Goal: Information Seeking & Learning: Check status

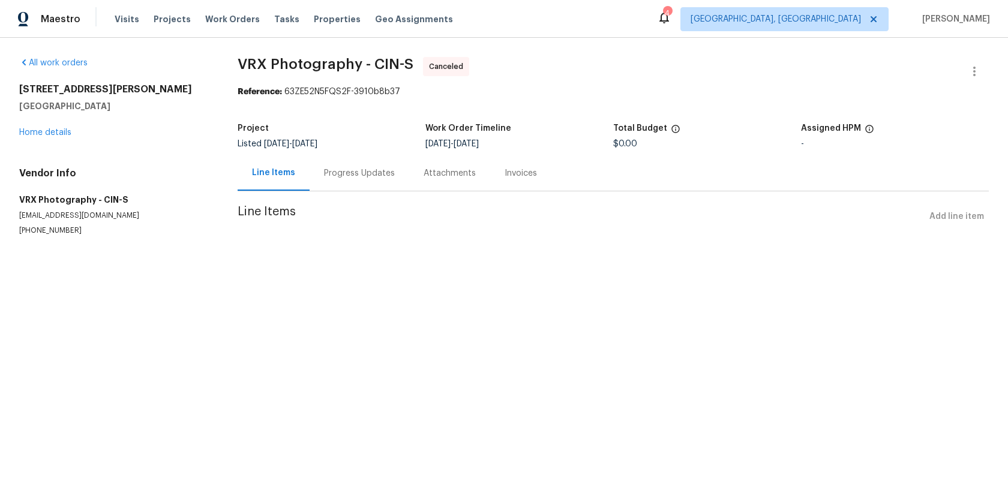
click at [335, 185] on div "Progress Updates" at bounding box center [360, 172] width 100 height 35
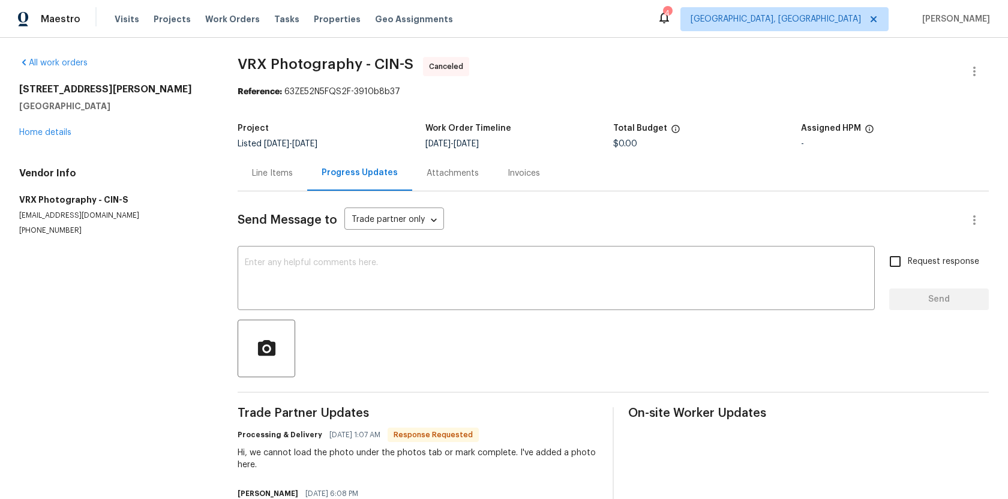
click at [286, 174] on div "Line Items" at bounding box center [272, 173] width 41 height 12
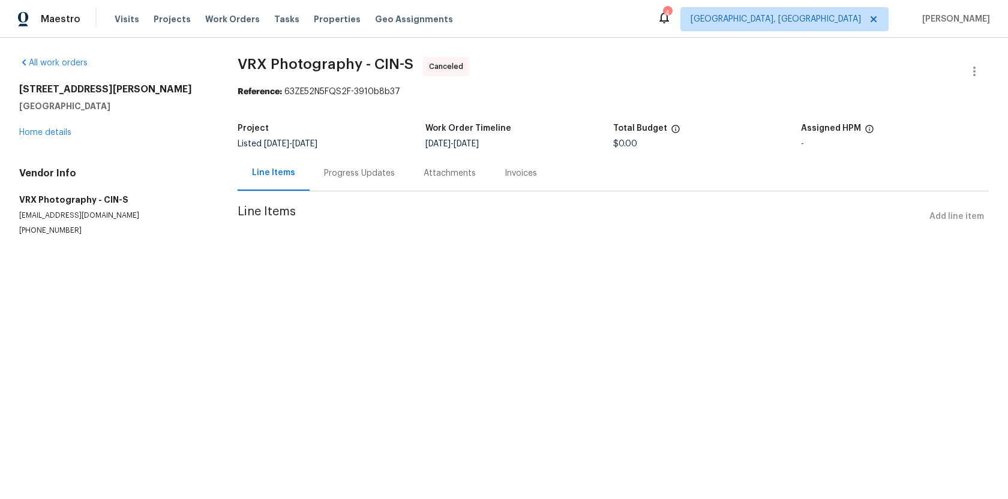
click at [354, 178] on div "Progress Updates" at bounding box center [359, 173] width 71 height 12
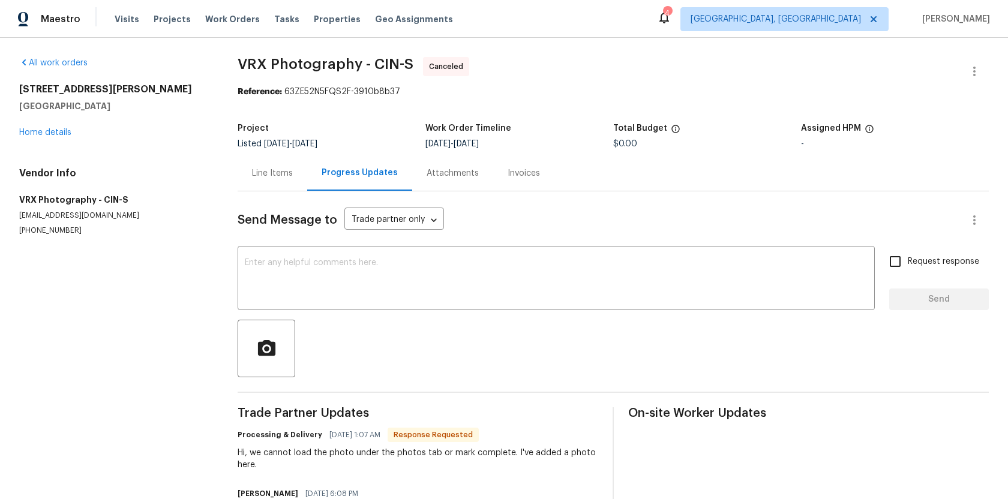
click at [444, 169] on div "Attachments" at bounding box center [452, 173] width 52 height 12
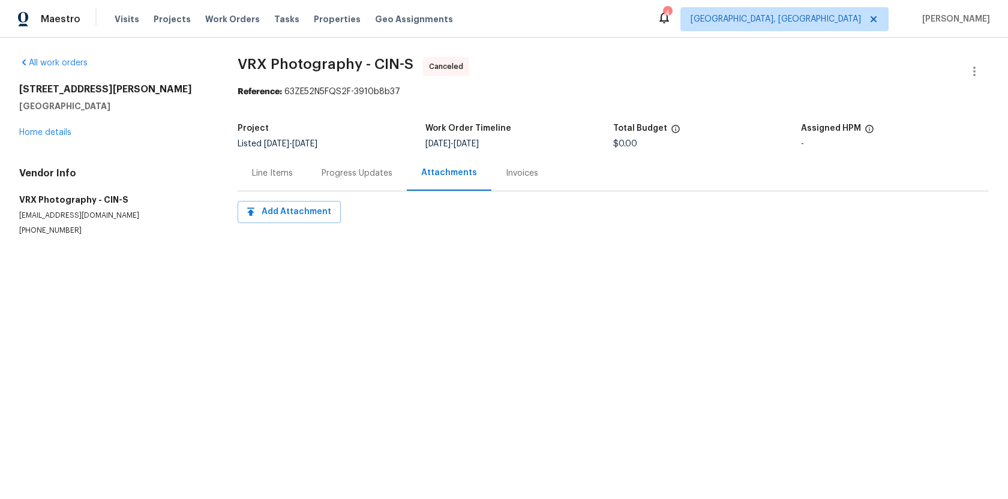
click at [506, 172] on div "Invoices" at bounding box center [522, 173] width 32 height 12
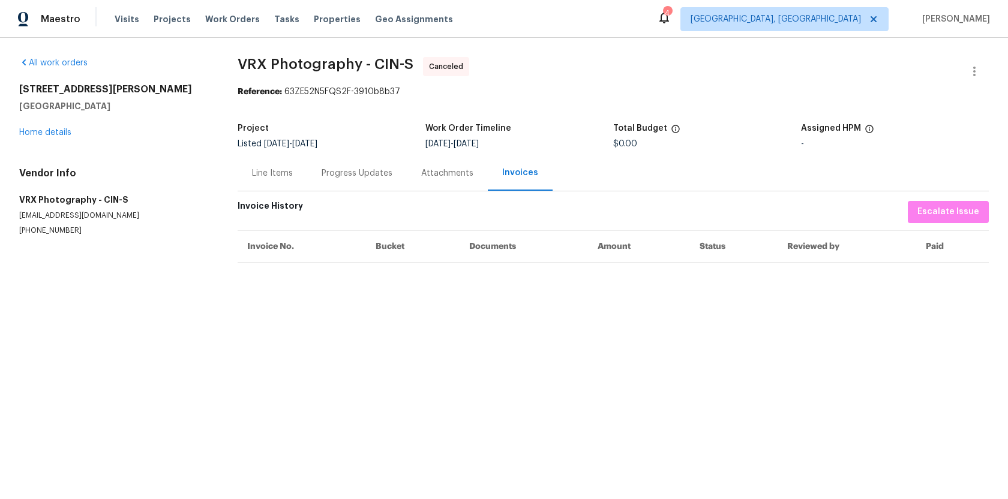
click at [359, 171] on div "Progress Updates" at bounding box center [357, 173] width 71 height 12
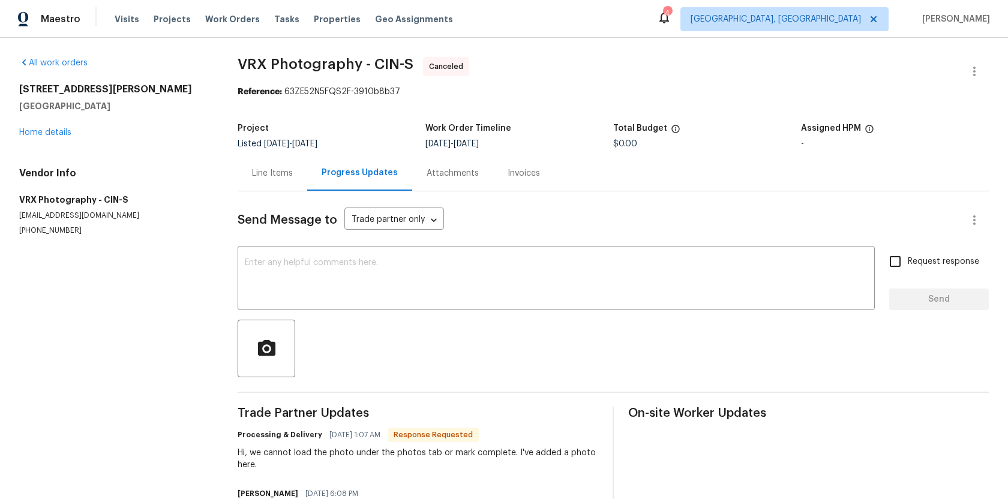
scroll to position [52, 0]
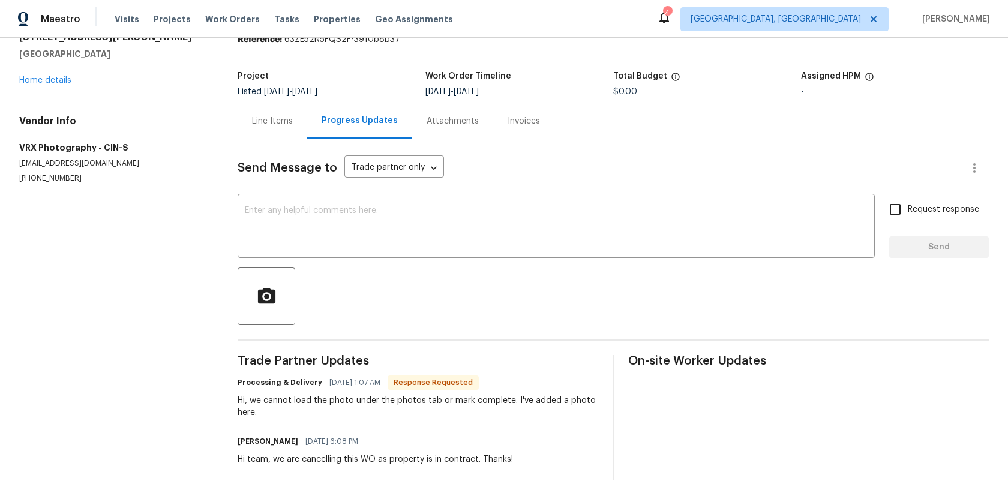
click at [435, 380] on span "Response Requested" at bounding box center [433, 383] width 89 height 12
click at [462, 118] on div "Attachments" at bounding box center [452, 121] width 52 height 12
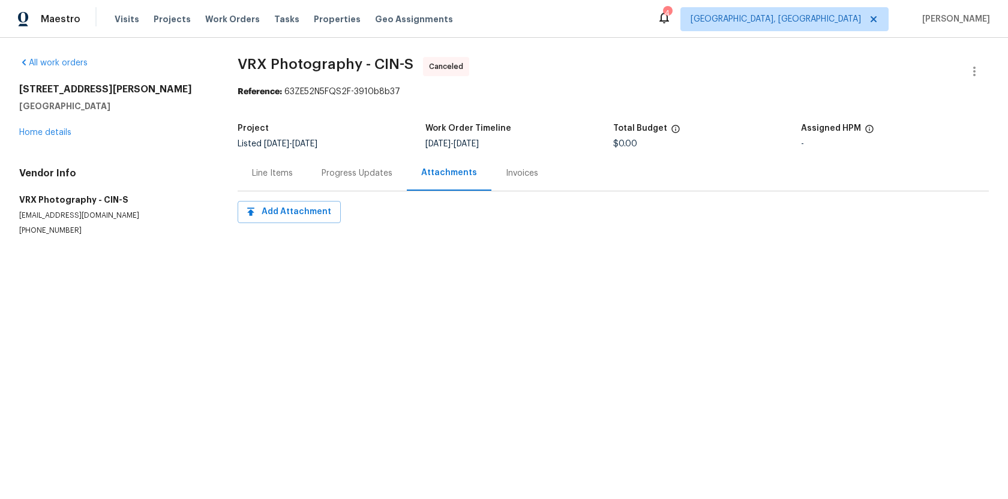
click at [528, 178] on div "Invoices" at bounding box center [522, 173] width 32 height 12
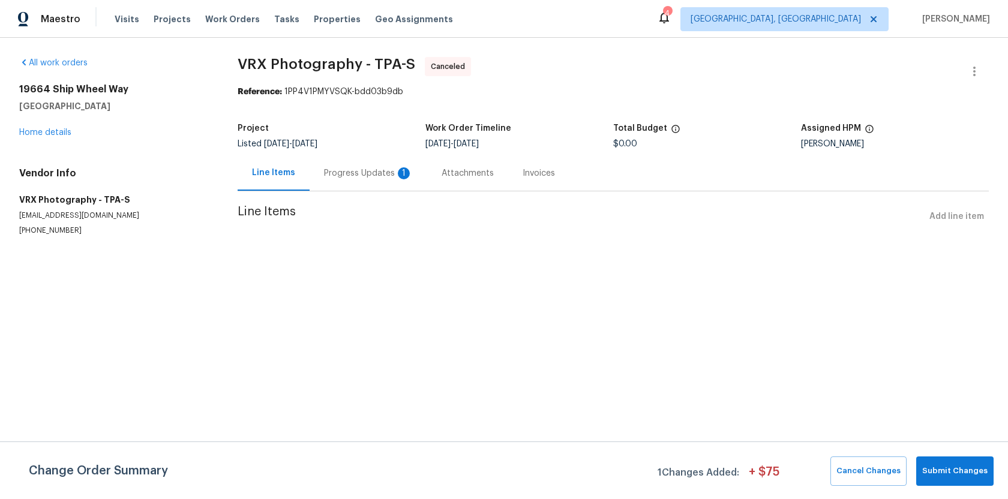
click at [373, 169] on div "Progress Updates 1" at bounding box center [368, 173] width 89 height 12
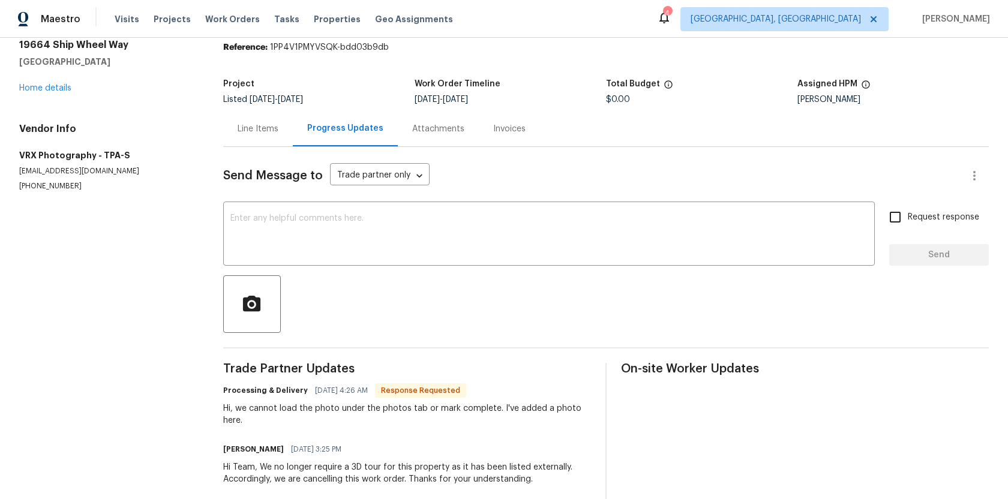
scroll to position [43, 0]
click at [435, 137] on div "Attachments" at bounding box center [438, 129] width 81 height 35
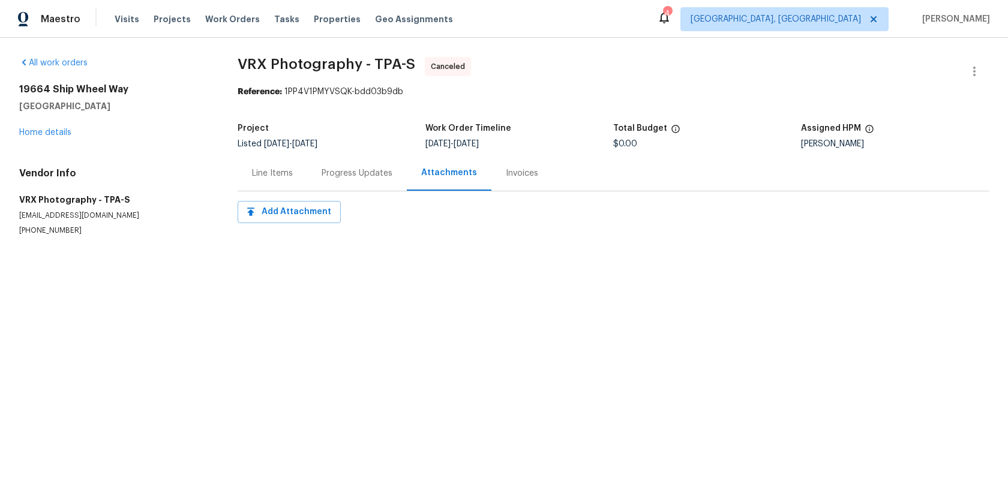
click at [286, 166] on div "Line Items" at bounding box center [273, 172] width 70 height 35
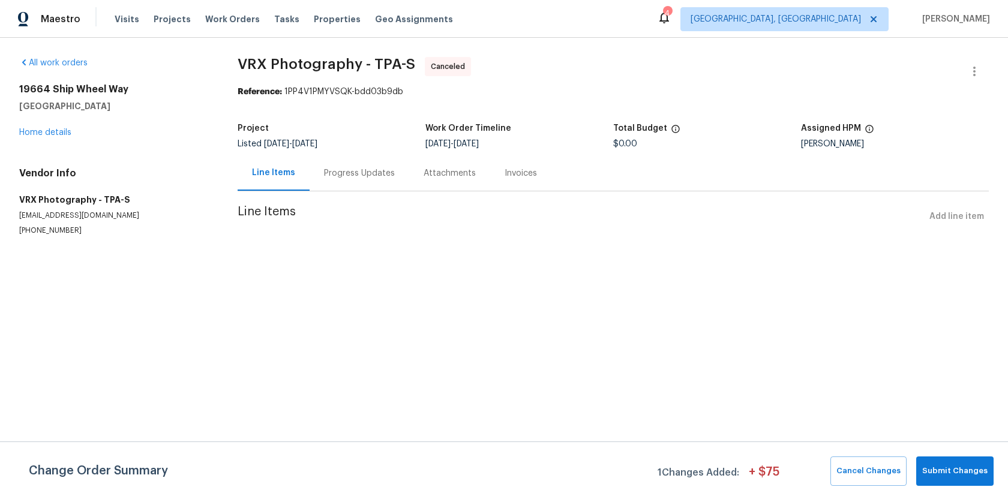
click at [367, 173] on div "Progress Updates" at bounding box center [359, 173] width 71 height 12
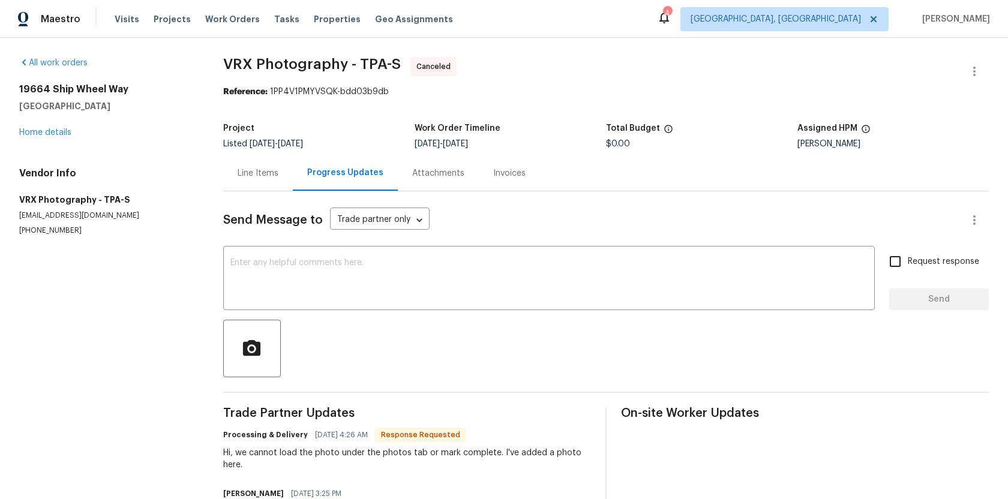
click at [510, 179] on div "Invoices" at bounding box center [509, 172] width 61 height 35
